Goal: Check status: Check status

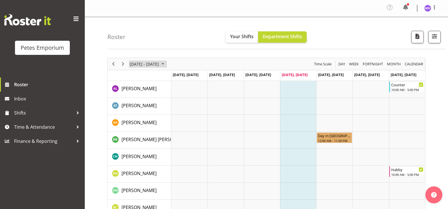
click at [147, 62] on span "[DATE] - [DATE]" at bounding box center [144, 63] width 30 height 7
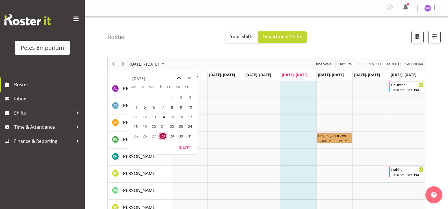
click at [179, 78] on span "previous month" at bounding box center [179, 78] width 10 height 10
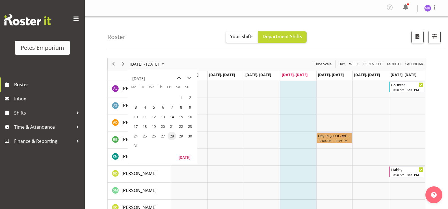
click at [179, 78] on span "previous month" at bounding box center [179, 78] width 10 height 10
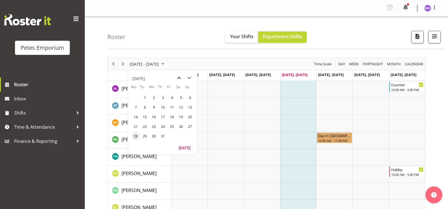
click at [179, 78] on span "previous month" at bounding box center [179, 78] width 10 height 10
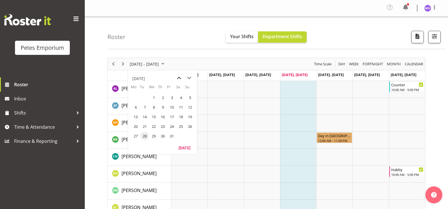
click at [179, 78] on span "previous month" at bounding box center [179, 78] width 10 height 10
click at [180, 79] on span "previous month" at bounding box center [179, 78] width 10 height 10
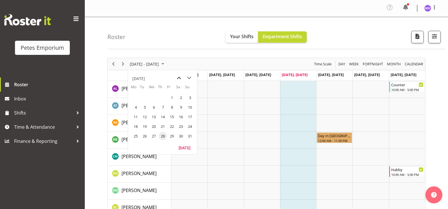
click at [180, 79] on span "previous month" at bounding box center [179, 78] width 10 height 10
click at [169, 118] on span "15" at bounding box center [172, 116] width 8 height 8
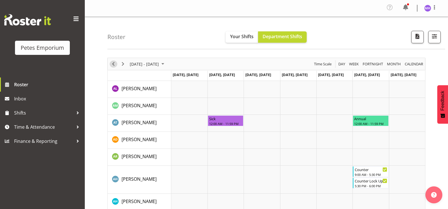
click at [113, 64] on span "Previous" at bounding box center [113, 63] width 7 height 7
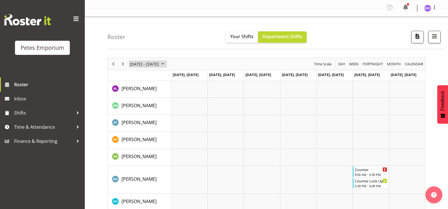
click at [159, 64] on span "[DATE] - [DATE]" at bounding box center [144, 63] width 30 height 7
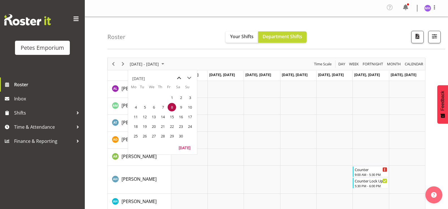
drag, startPoint x: 180, startPoint y: 80, endPoint x: 177, endPoint y: 80, distance: 3.1
click at [179, 80] on span "previous month" at bounding box center [179, 78] width 10 height 10
click at [180, 81] on span "previous month" at bounding box center [179, 78] width 10 height 10
click at [180, 80] on span "previous month" at bounding box center [179, 78] width 10 height 10
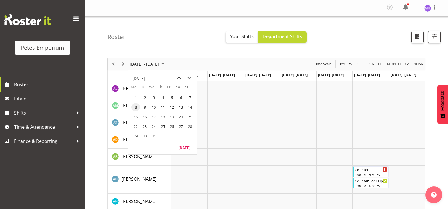
click at [179, 80] on span "previous month" at bounding box center [179, 78] width 10 height 10
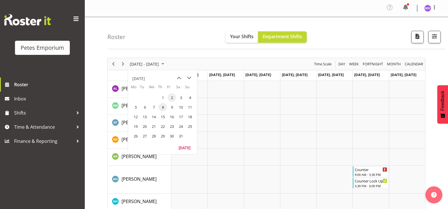
click at [175, 96] on span "2" at bounding box center [172, 97] width 8 height 8
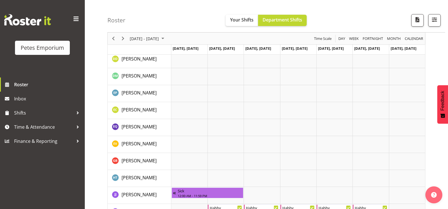
scroll to position [226, 0]
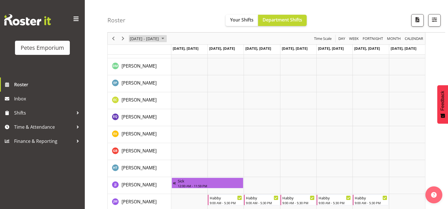
click at [159, 39] on span "[DATE] - [DATE]" at bounding box center [144, 38] width 30 height 7
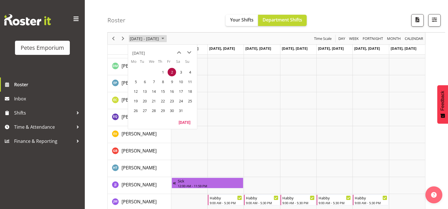
click at [166, 41] on span "Nov 28 - Dec 04, 2022" at bounding box center [162, 38] width 7 height 7
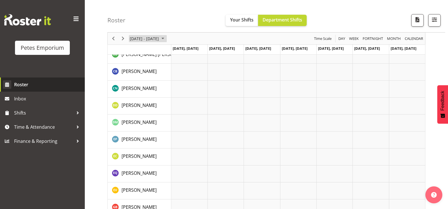
scroll to position [89, 0]
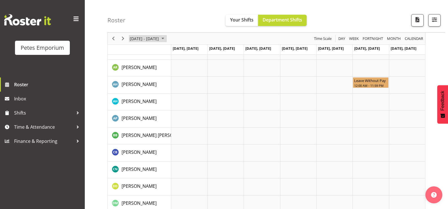
click at [144, 38] on span "[DATE] - [DATE]" at bounding box center [144, 38] width 30 height 7
